Goal: Information Seeking & Learning: Learn about a topic

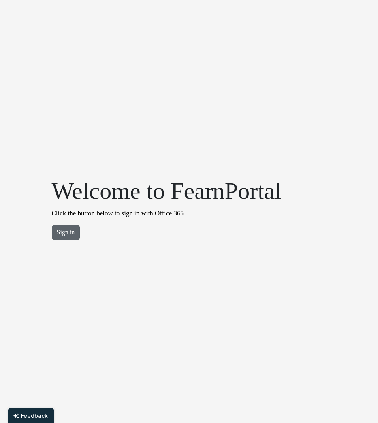
click at [66, 232] on button "Sign in" at bounding box center [66, 232] width 28 height 15
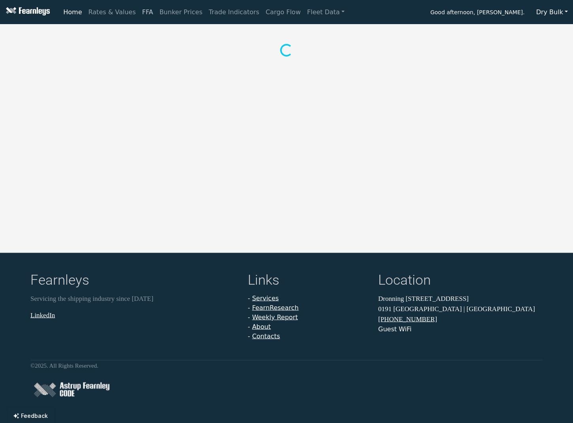
click at [141, 11] on link "FFA" at bounding box center [147, 12] width 17 height 16
click at [102, 12] on link "Rates & Values" at bounding box center [112, 12] width 54 height 16
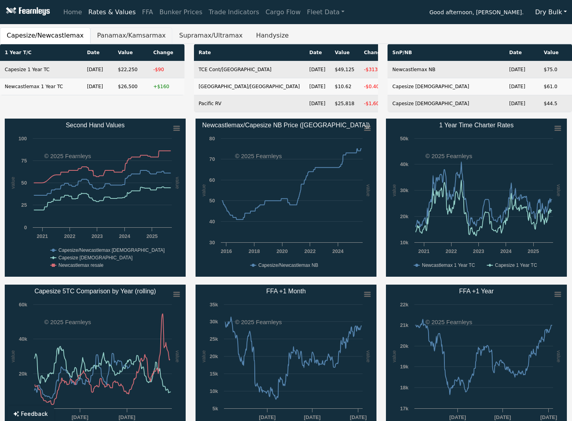
click at [107, 35] on button "Panamax/Kamsarmax" at bounding box center [132, 35] width 82 height 17
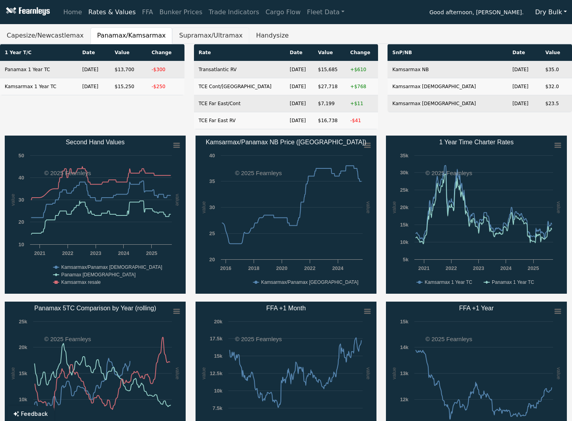
click at [206, 36] on button "Supramax/Ultramax" at bounding box center [210, 35] width 77 height 17
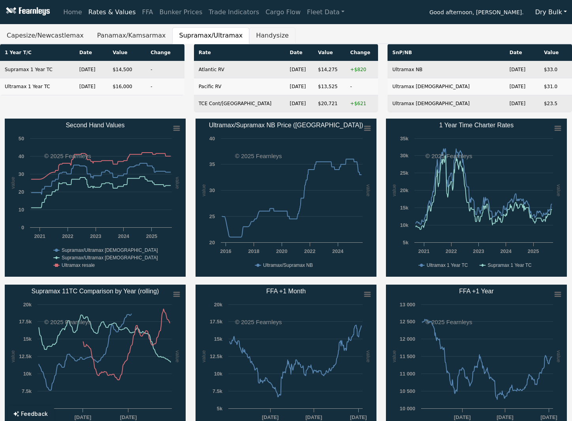
click at [261, 35] on button "Handysize" at bounding box center [272, 35] width 46 height 17
